Goal: Task Accomplishment & Management: Use online tool/utility

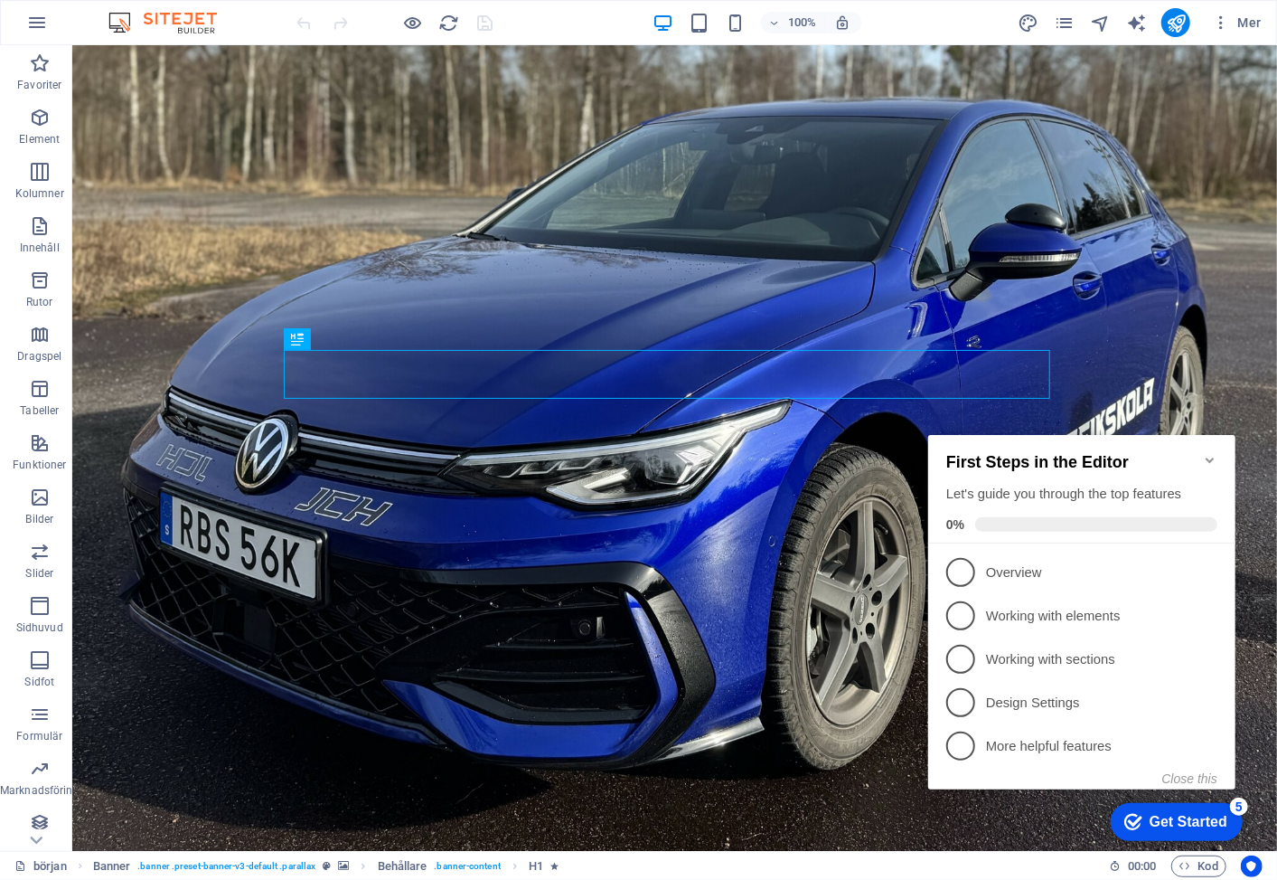
click at [1211, 452] on icon "Minimize checklist" at bounding box center [1209, 459] width 14 height 14
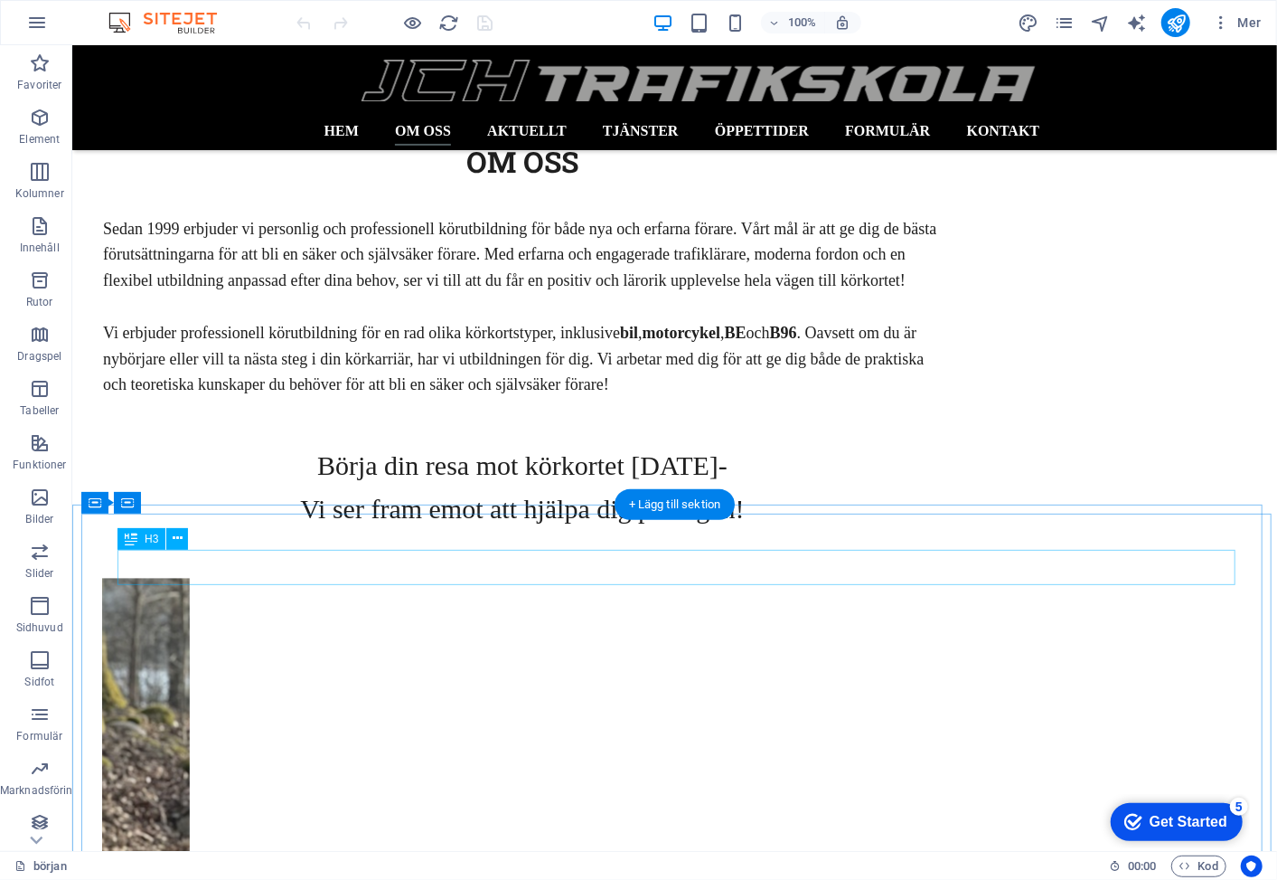
scroll to position [1909, 0]
